Goal: Complete application form: Complete application form

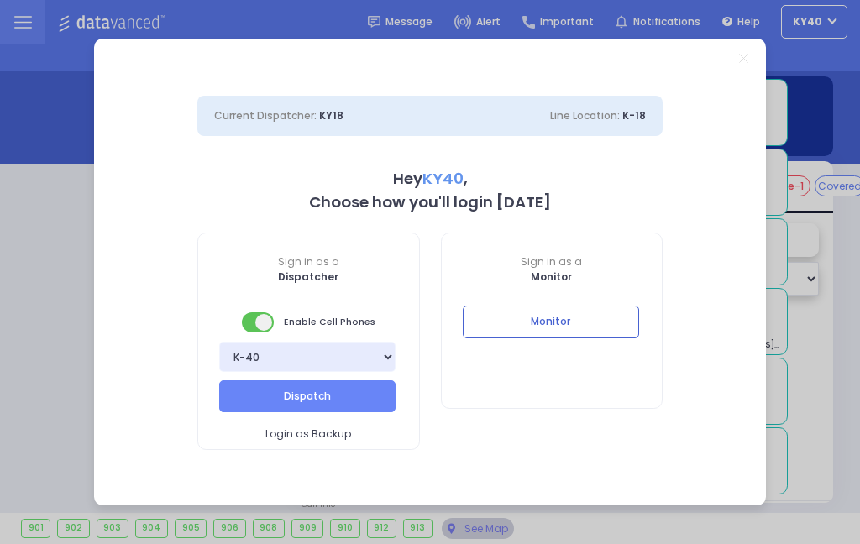
click at [340, 396] on button "Dispatch" at bounding box center [307, 397] width 176 height 32
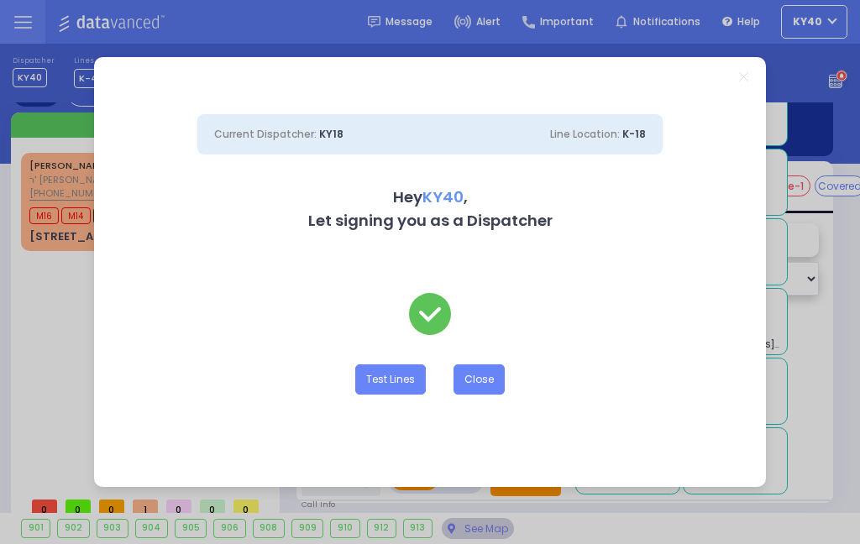
click at [473, 379] on button "Close" at bounding box center [479, 380] width 51 height 30
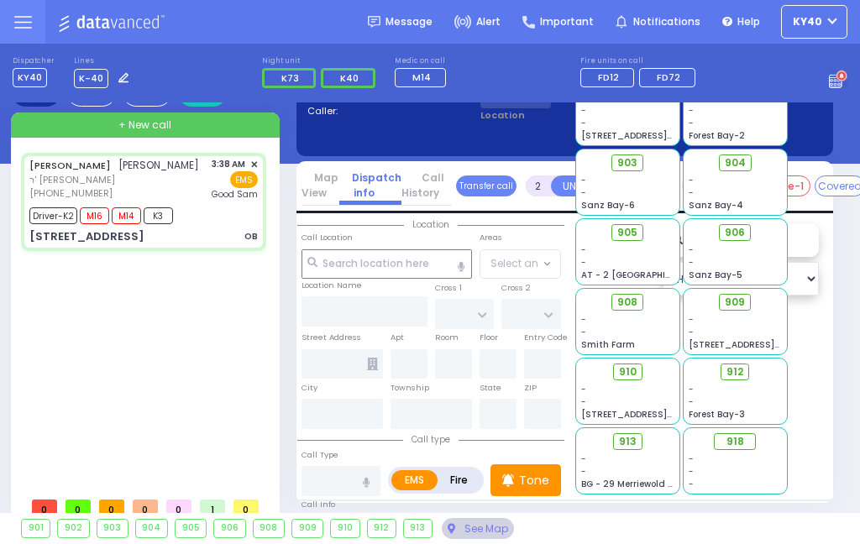
type input "6"
select select
type input "KALEV WAY"
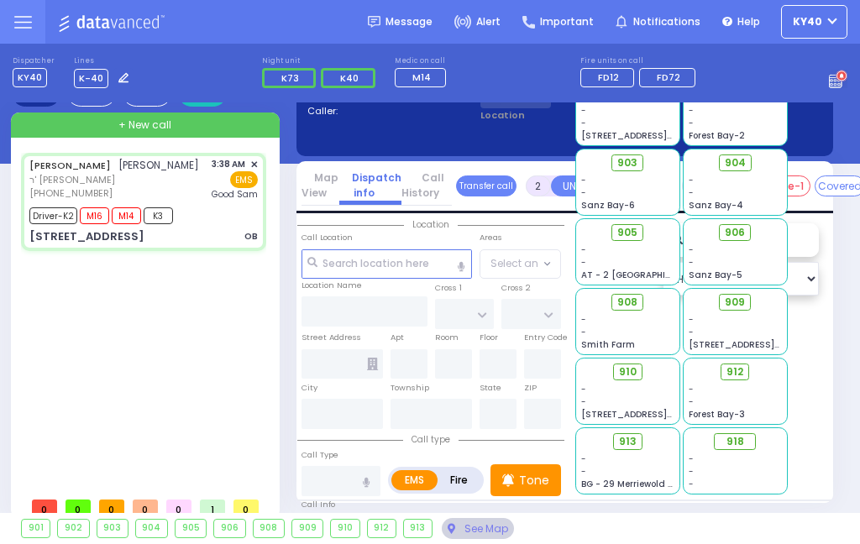
type input "TARNOPOL WAY"
type input "17 FILLMORE CT"
type input "111"
type input "Kiryas Joel"
type input "New York"
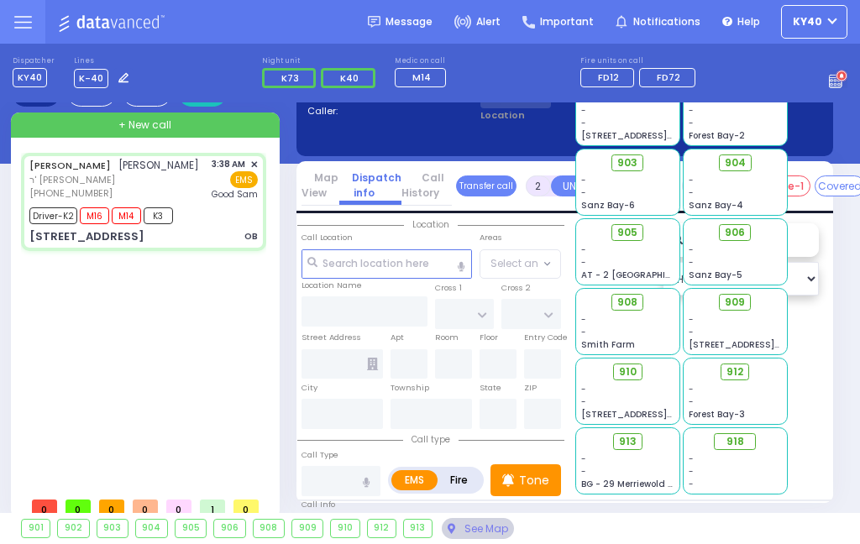
type input "10950"
type input "OB"
radio input "true"
type input "CHAIM DUVID"
type input "SRUGO"
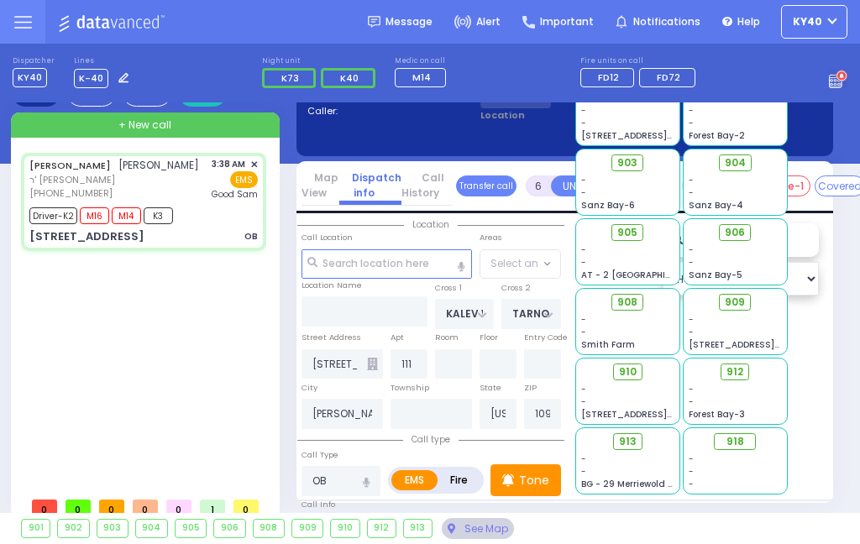
type input "Unknown"
select select "Year"
type input "03:38"
type input "03:39"
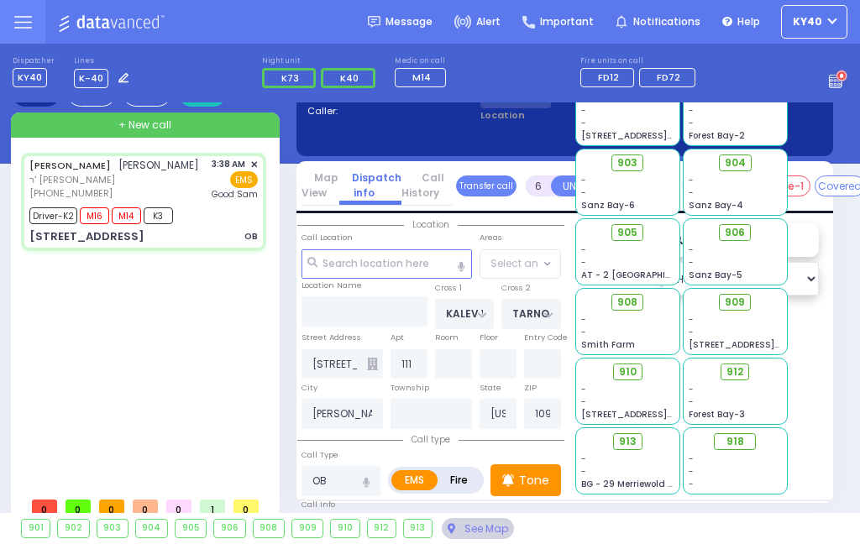
type input "03:45"
type input "03:53"
type input "04:25"
type input "04:45"
type input "Good Samaritan Hospital"
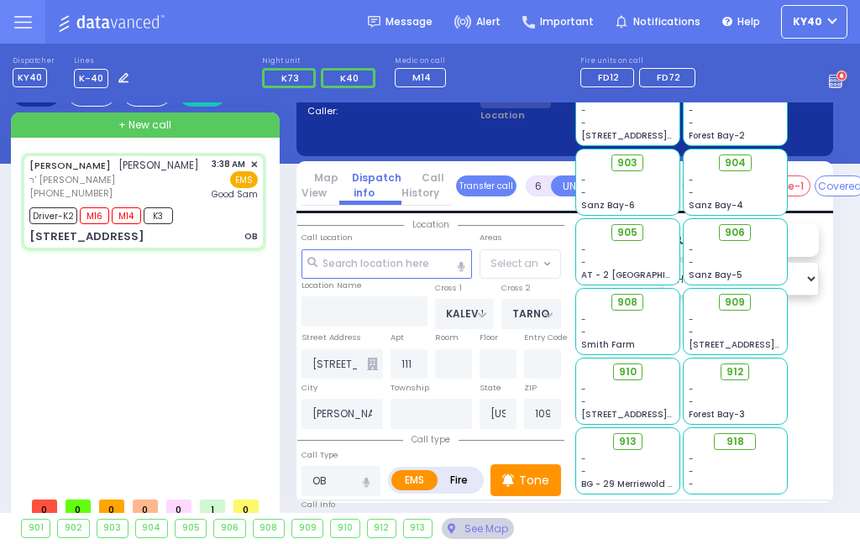
select select "Hatzalah Garages"
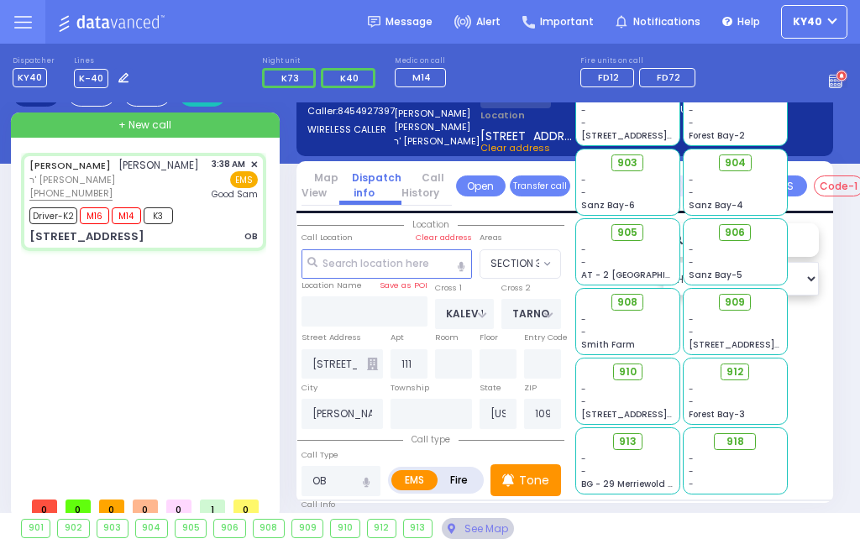
select select "SECTION 3"
select select
radio input "true"
type input "Malka"
type input "Drugo"
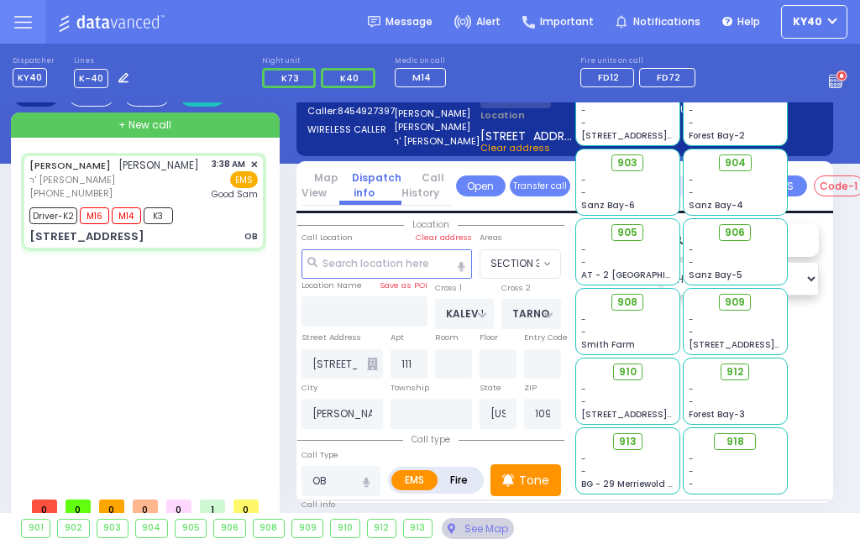
type input "25"
select select "Year"
select select "[DEMOGRAPHIC_DATA]"
select select "Hatzalah Garages"
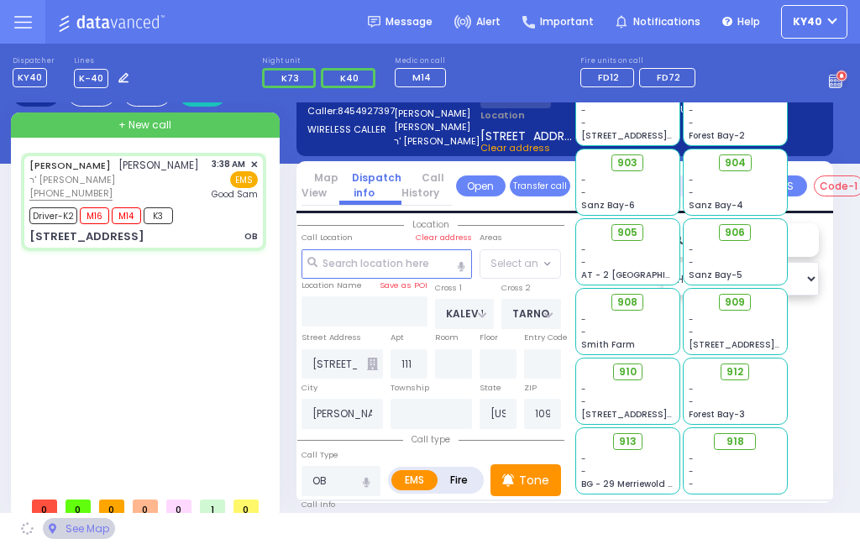
select select "SECTION 3"
